Goal: Task Accomplishment & Management: Manage account settings

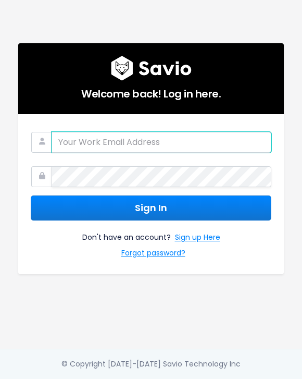
type input "renee@storylane.io"
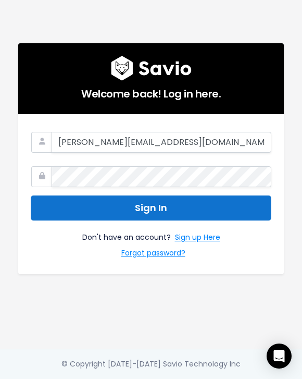
click at [162, 207] on button "Sign In" at bounding box center [151, 209] width 241 height 26
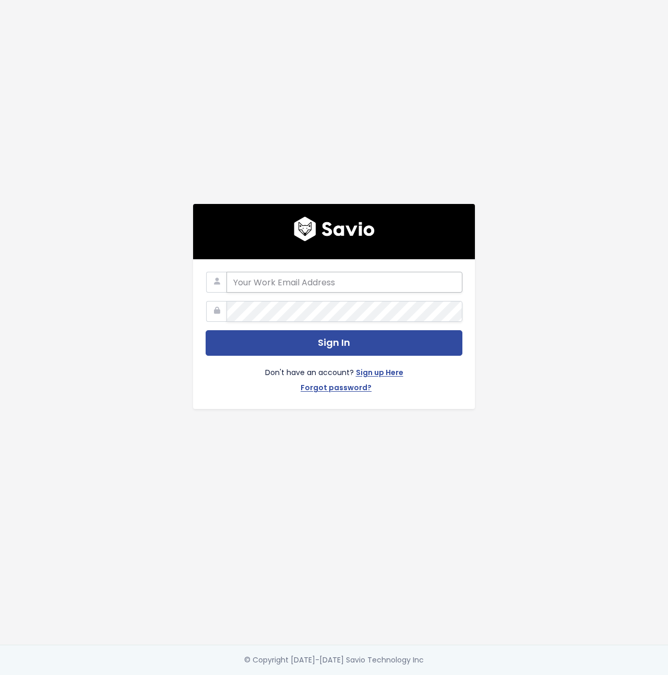
type input "renee@storylane.io"
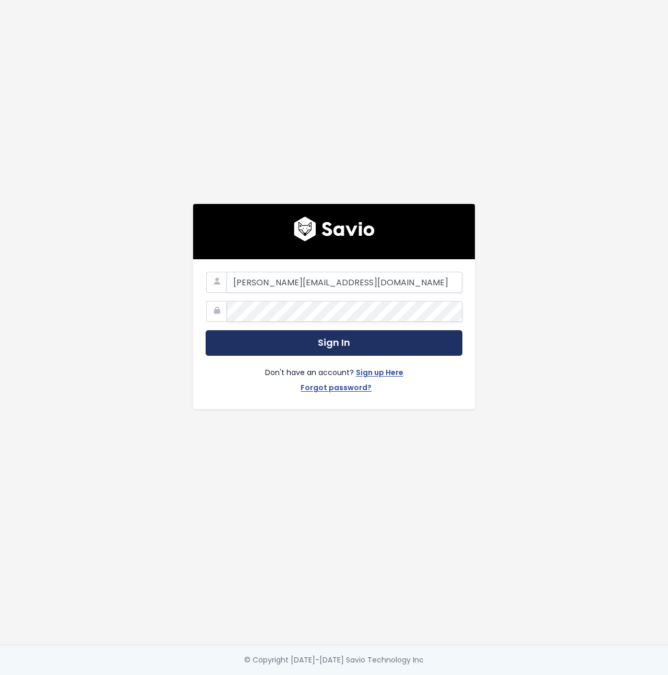
click at [327, 347] on button "Sign In" at bounding box center [333, 343] width 257 height 26
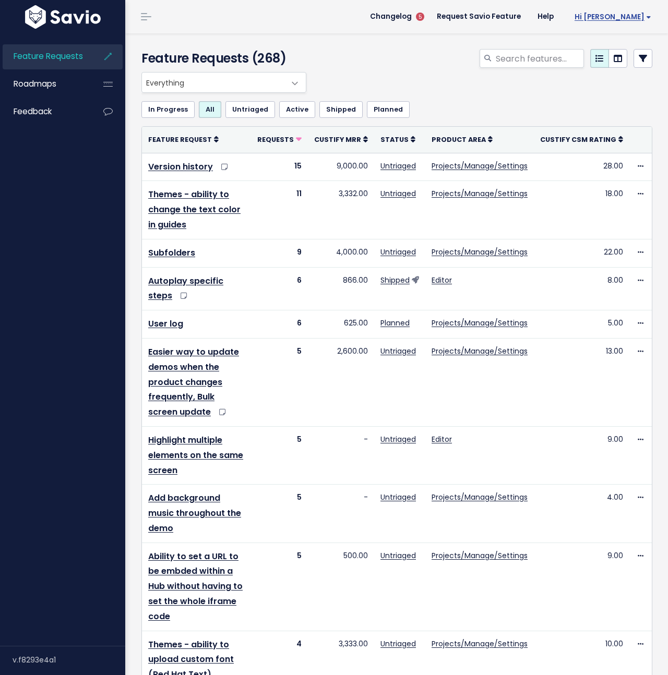
click at [625, 20] on span "Hi Renee" at bounding box center [612, 17] width 77 height 8
click at [622, 50] on link "My Settings" at bounding box center [617, 48] width 75 height 20
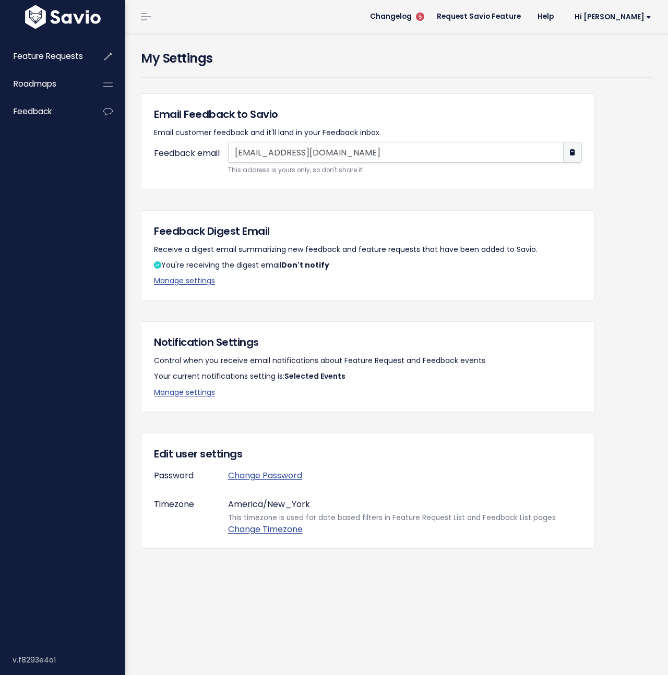
click at [35, 658] on div "v.f8293e4a1" at bounding box center [69, 659] width 113 height 27
click at [628, 21] on span "Hi [PERSON_NAME]" at bounding box center [612, 17] width 77 height 8
click at [562, 21] on link "Help" at bounding box center [545, 17] width 33 height 16
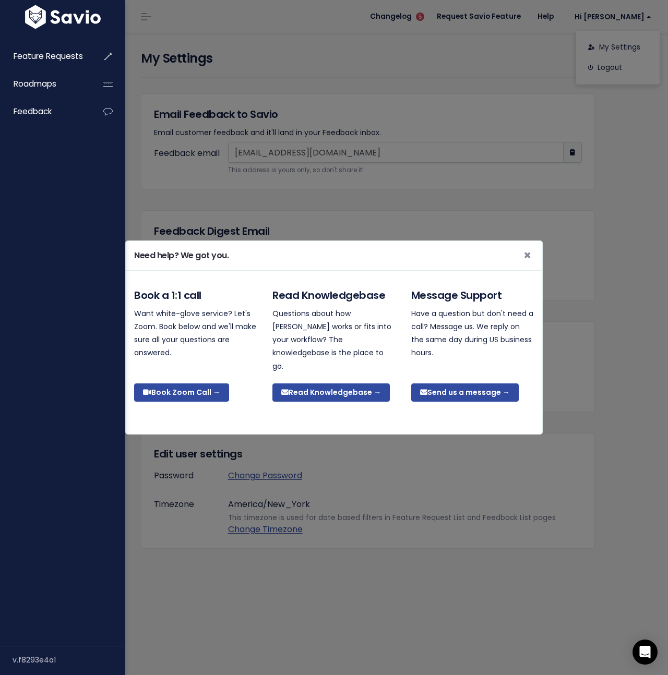
click at [475, 51] on div "Need help? We got you. × Book a 1:1 call Want white-glove service? Let's Zoom. …" at bounding box center [334, 337] width 668 height 675
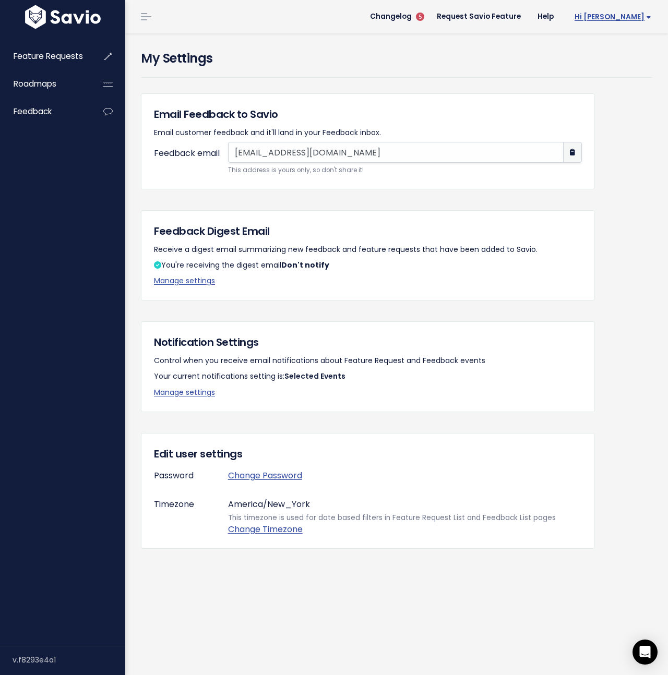
click at [625, 22] on link "Hi [PERSON_NAME]" at bounding box center [611, 17] width 98 height 16
click at [27, 656] on div "v.f8293e4a1" at bounding box center [69, 659] width 113 height 27
